Goal: Contribute content: Contribute content

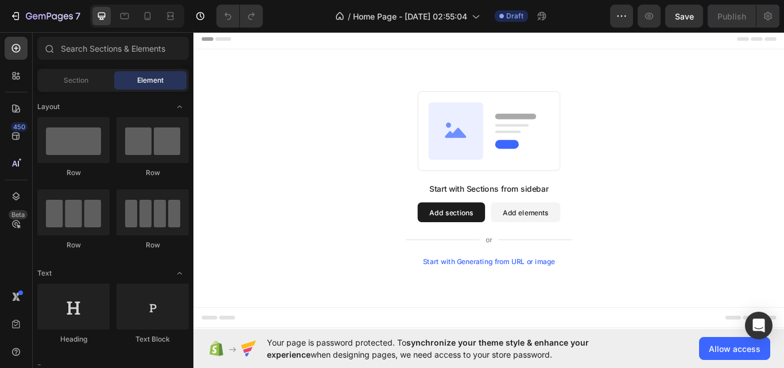
click at [540, 296] on div "Start with Generating from URL or image" at bounding box center [538, 300] width 154 height 9
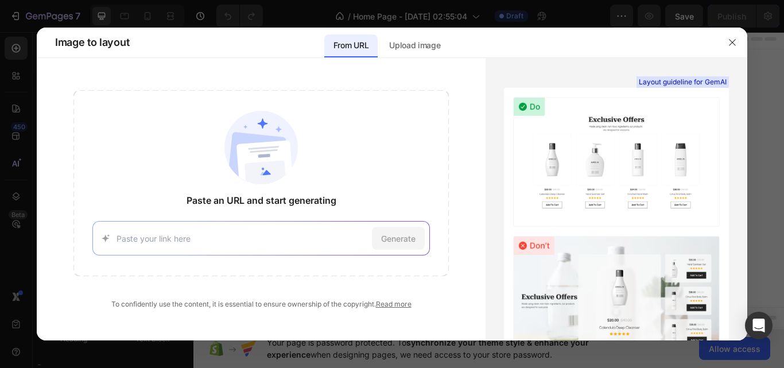
click at [291, 243] on input at bounding box center [243, 239] width 252 height 12
paste input "[URL][DOMAIN_NAME]"
type input "[URL][DOMAIN_NAME]"
click at [399, 233] on span "Generate" at bounding box center [398, 239] width 34 height 12
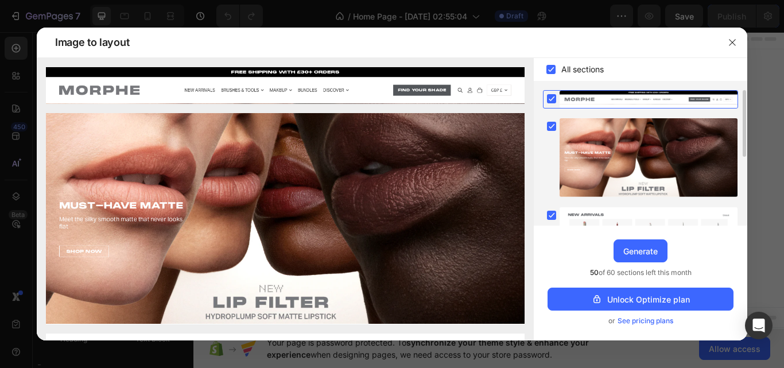
click at [550, 98] on rect at bounding box center [551, 98] width 9 height 9
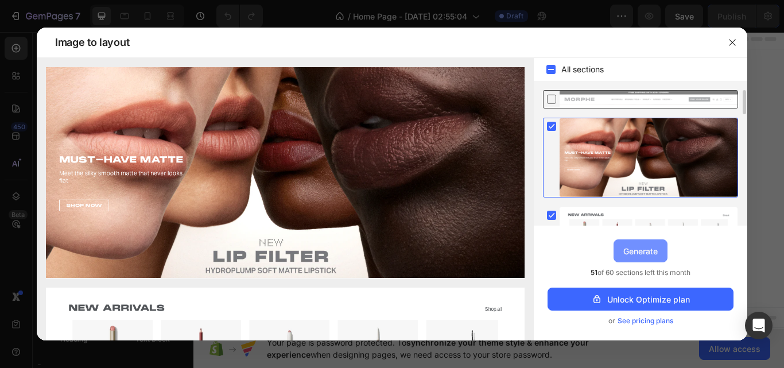
click at [639, 248] on div "Generate" at bounding box center [641, 251] width 34 height 12
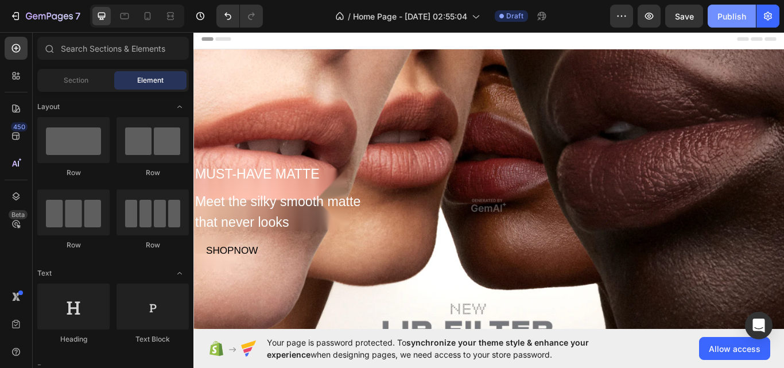
click at [722, 16] on div "Publish" at bounding box center [732, 16] width 29 height 12
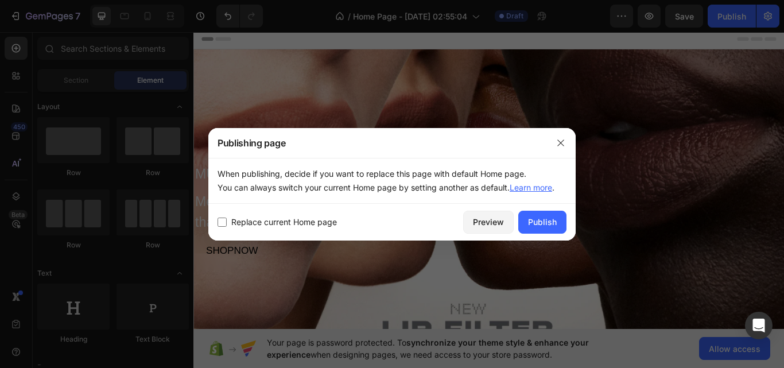
click at [313, 221] on span "Replace current Home page" at bounding box center [284, 222] width 106 height 14
checkbox input "true"
click at [540, 222] on div "Publish" at bounding box center [542, 222] width 29 height 12
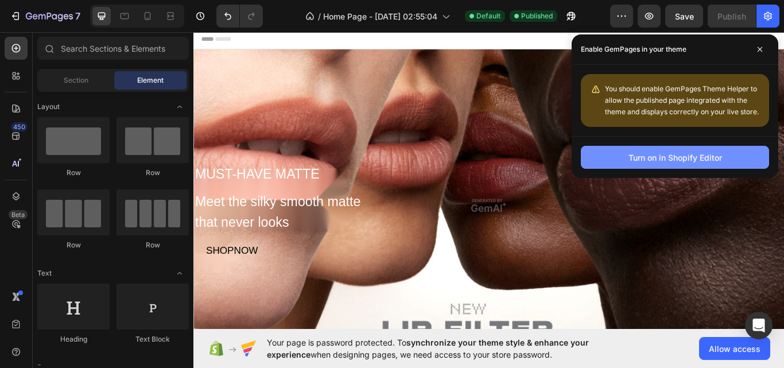
click at [674, 160] on div "Turn on in Shopify Editor" at bounding box center [676, 158] width 94 height 12
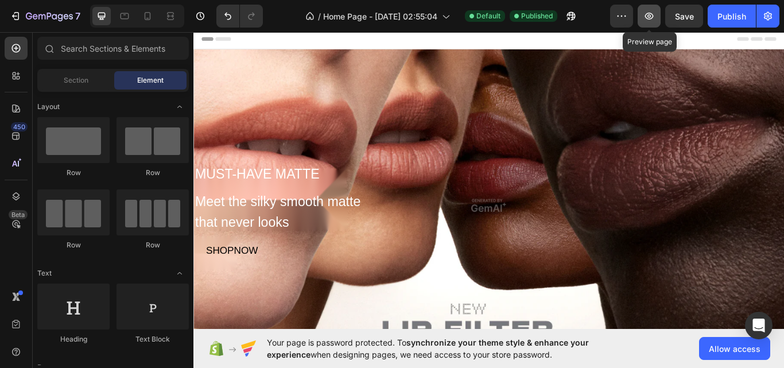
click at [645, 20] on icon "button" at bounding box center [649, 15] width 11 height 11
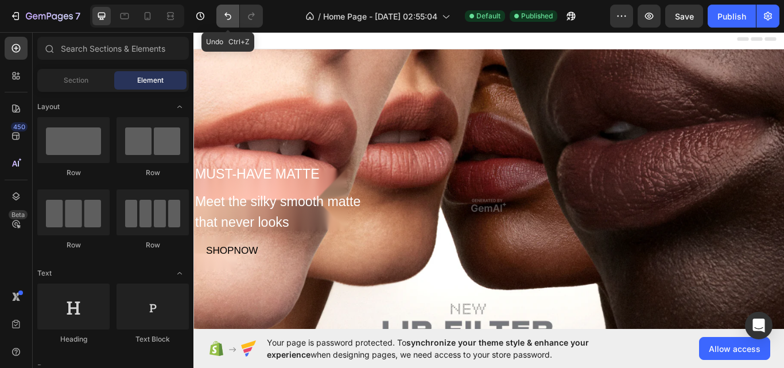
click at [230, 15] on icon "Undo/Redo" at bounding box center [228, 16] width 7 height 7
click at [227, 16] on icon "Undo/Redo" at bounding box center [228, 16] width 7 height 7
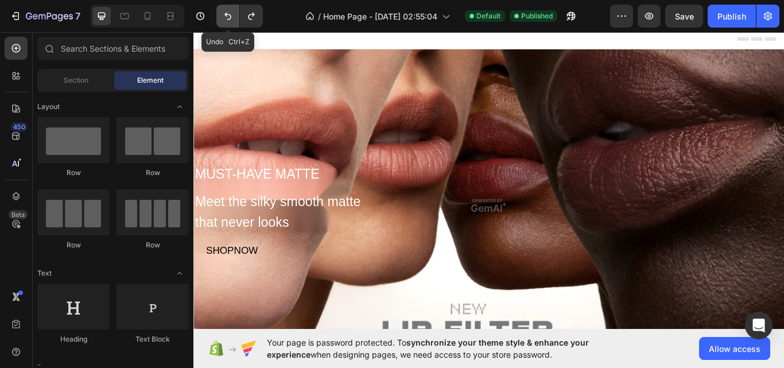
click at [227, 16] on icon "Undo/Redo" at bounding box center [228, 16] width 7 height 7
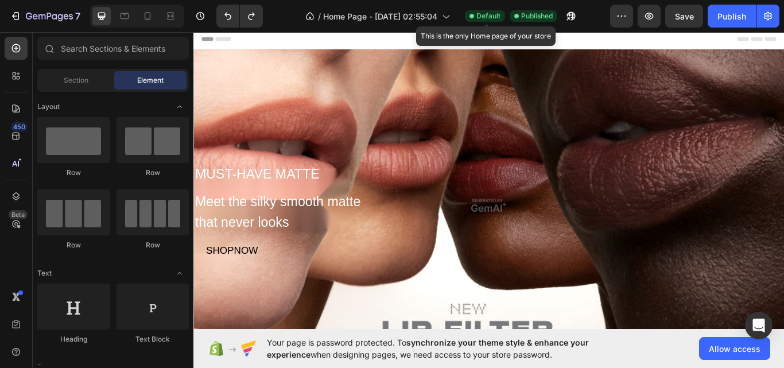
click at [488, 20] on span "Default" at bounding box center [489, 16] width 24 height 10
click at [490, 14] on div "Default" at bounding box center [472, 15] width 40 height 11
click at [478, 14] on span "Default" at bounding box center [475, 16] width 24 height 10
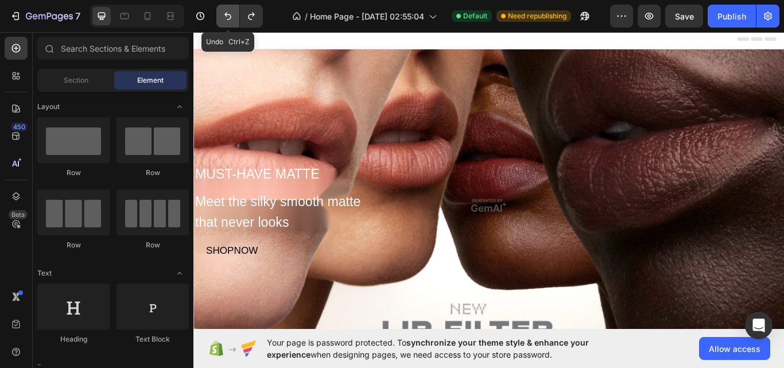
click at [230, 10] on icon "Undo/Redo" at bounding box center [227, 15] width 11 height 11
click at [229, 16] on icon "Undo/Redo" at bounding box center [227, 15] width 11 height 11
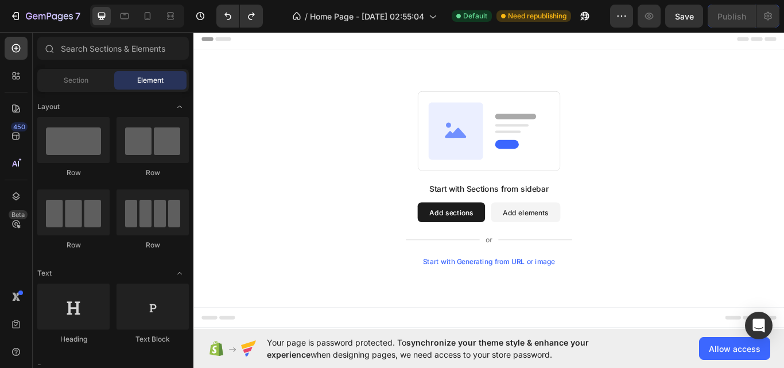
click at [539, 291] on div "Start with Sections from sidebar Add sections Add elements Start with Generatin…" at bounding box center [538, 256] width 194 height 96
click at [537, 302] on div "Start with Generating from URL or image" at bounding box center [538, 300] width 154 height 9
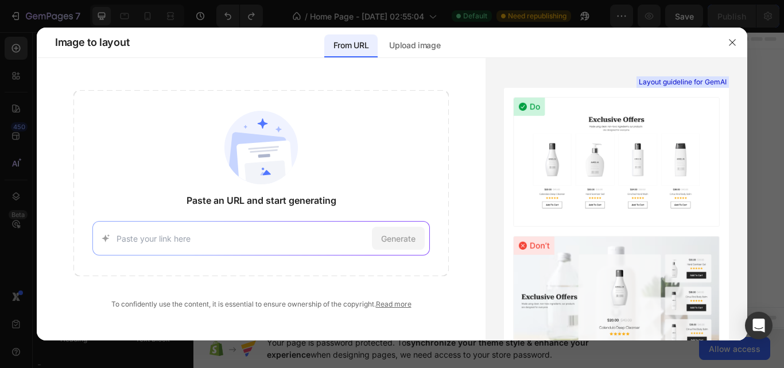
click at [305, 239] on input at bounding box center [243, 239] width 252 height 12
type input "[URL][DOMAIN_NAME]"
click at [399, 238] on span "Generate" at bounding box center [398, 239] width 34 height 12
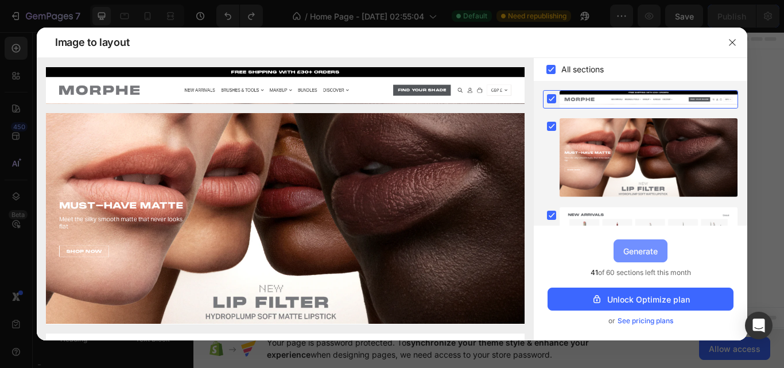
click at [648, 253] on div "Generate" at bounding box center [641, 251] width 34 height 12
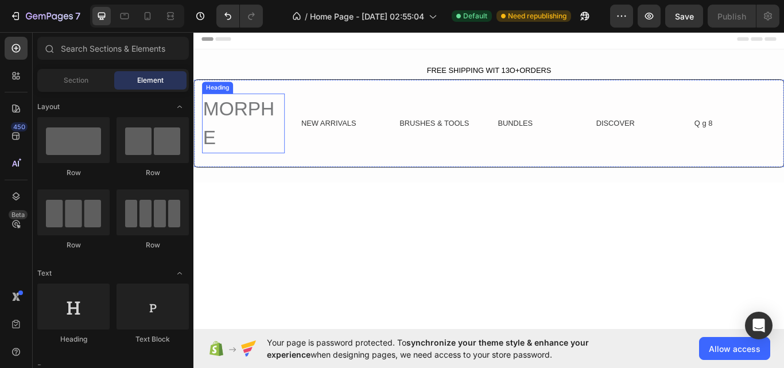
click at [238, 122] on h2 "MORPHE" at bounding box center [251, 139] width 96 height 69
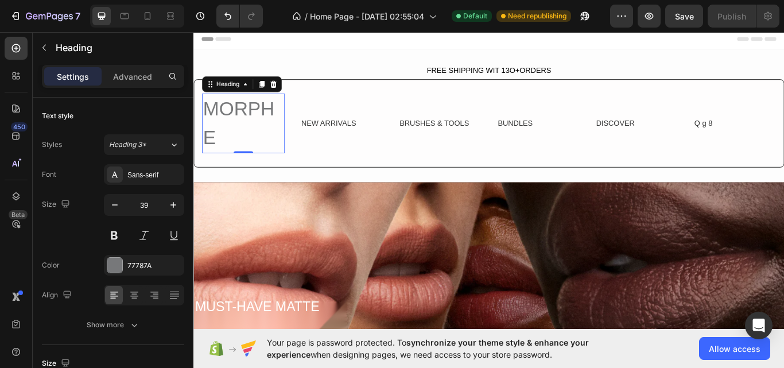
click at [238, 122] on h2 "MORPHE" at bounding box center [251, 139] width 96 height 69
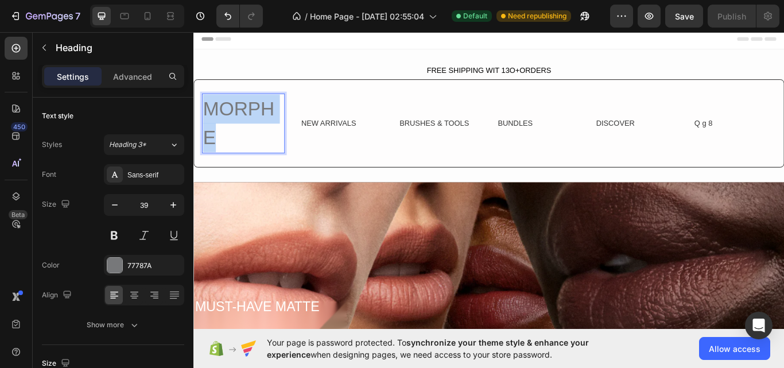
click at [238, 122] on p "MORPHE" at bounding box center [251, 139] width 94 height 67
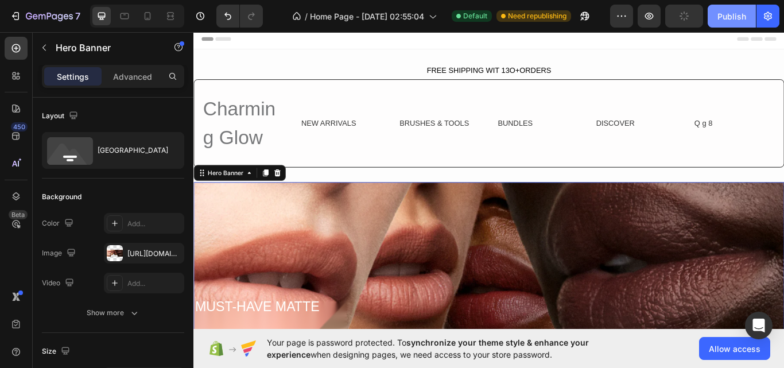
click at [726, 16] on div "Publish" at bounding box center [732, 16] width 29 height 12
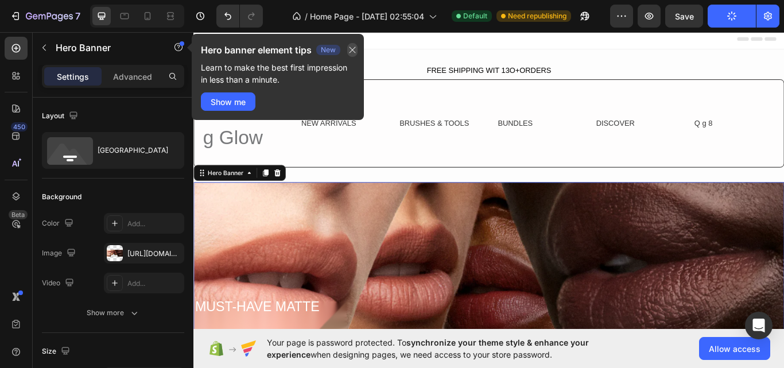
click at [357, 51] on icon "button" at bounding box center [352, 49] width 9 height 9
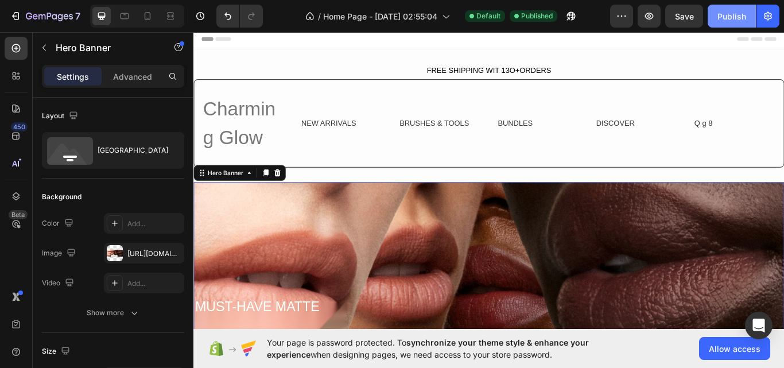
click at [715, 13] on button "Publish" at bounding box center [732, 16] width 48 height 23
click at [650, 16] on icon "button" at bounding box center [649, 15] width 11 height 11
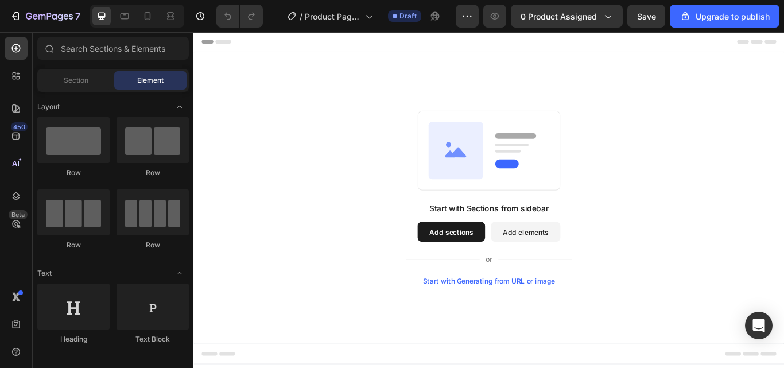
click at [543, 321] on div "Start with Generating from URL or image" at bounding box center [538, 322] width 154 height 9
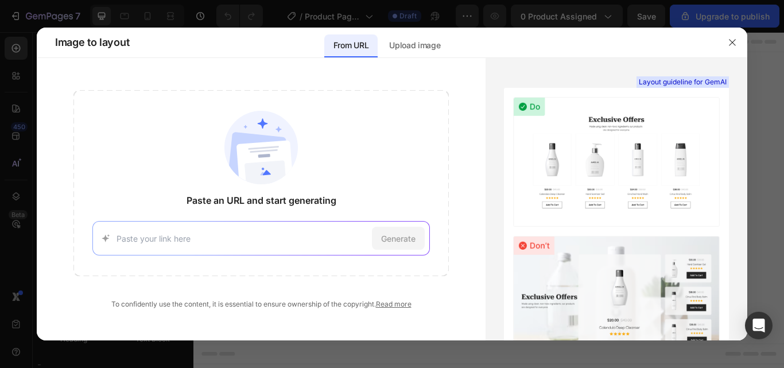
click at [308, 248] on div "Generate" at bounding box center [261, 238] width 338 height 34
click at [277, 239] on input at bounding box center [243, 239] width 252 height 12
paste input "https://uk.morphe.com/products/lip-filter-hydroplump-soft-matte-lipstick?varian…"
type input "https://uk.morphe.com/products/lip-filter-hydroplump-soft-matte-lipstick?varian…"
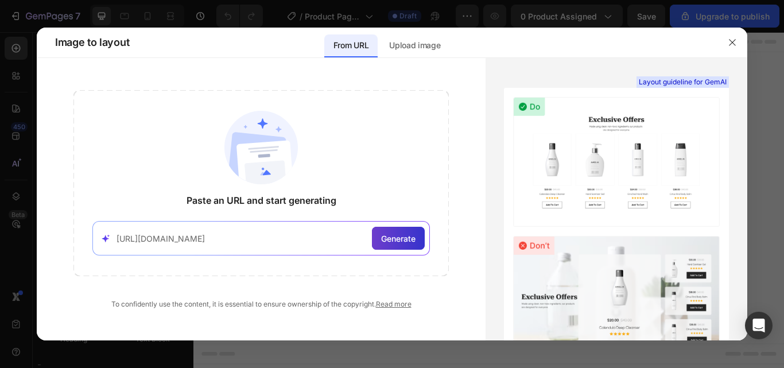
click at [411, 236] on span "Generate" at bounding box center [398, 239] width 34 height 12
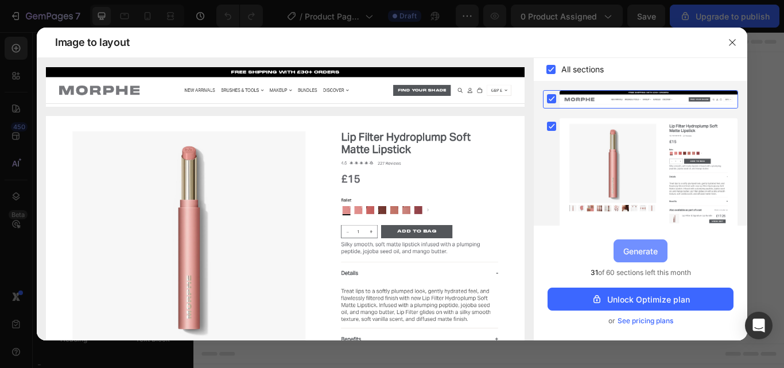
click at [641, 248] on div "Generate" at bounding box center [641, 251] width 34 height 12
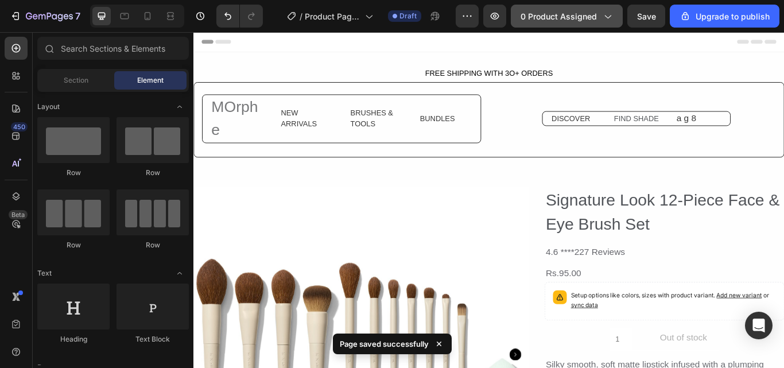
click at [611, 17] on icon "button" at bounding box center [608, 17] width 6 height 3
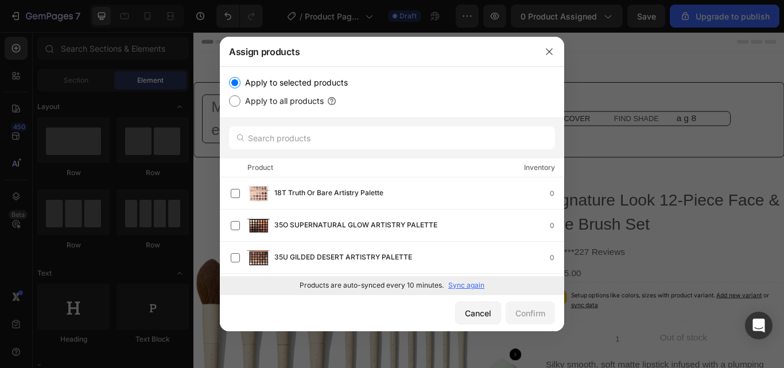
click at [234, 100] on input "Apply to all products" at bounding box center [234, 100] width 11 height 11
radio input "true"
click at [539, 314] on div "Confirm" at bounding box center [531, 313] width 30 height 12
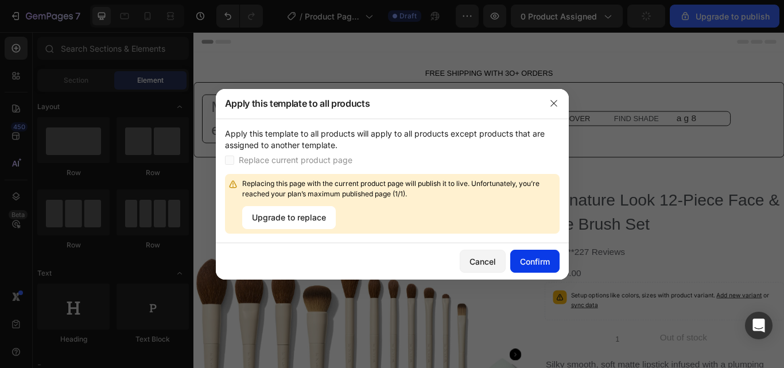
click at [540, 268] on button "Confirm" at bounding box center [535, 261] width 49 height 23
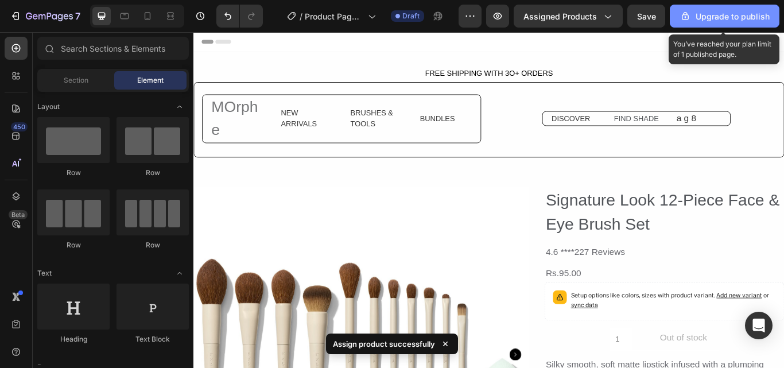
click at [710, 16] on div "Upgrade to publish" at bounding box center [725, 16] width 90 height 12
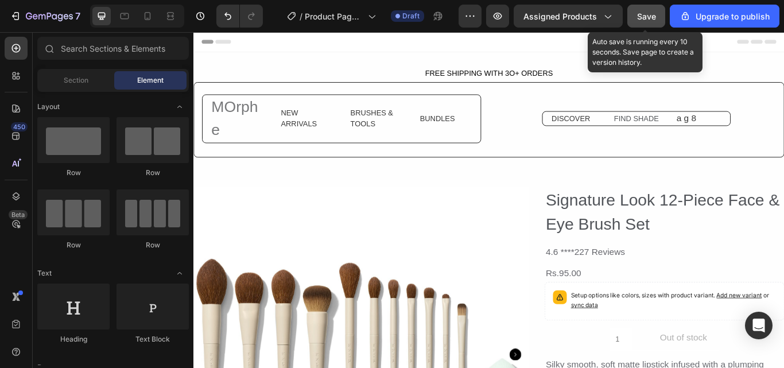
click at [640, 18] on span "Save" at bounding box center [646, 16] width 19 height 10
